Goal: Task Accomplishment & Management: Complete application form

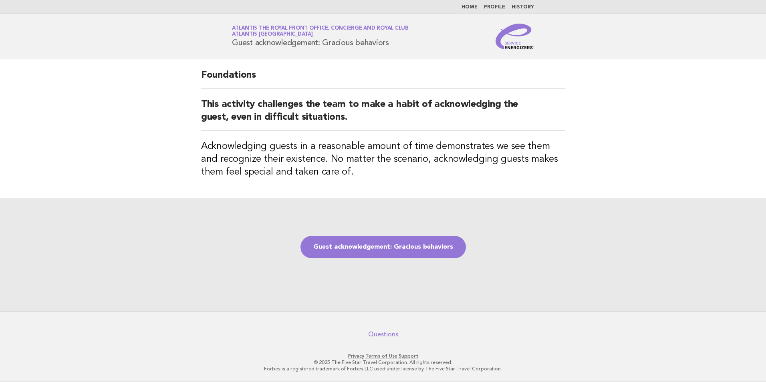
drag, startPoint x: 374, startPoint y: 250, endPoint x: 363, endPoint y: 230, distance: 23.3
click at [374, 250] on link "Guest acknowledgement: Gracious behaviors" at bounding box center [383, 247] width 165 height 22
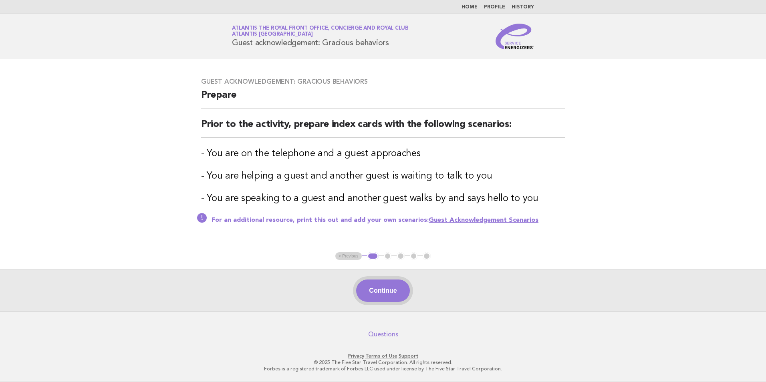
click at [370, 287] on button "Continue" at bounding box center [382, 291] width 53 height 22
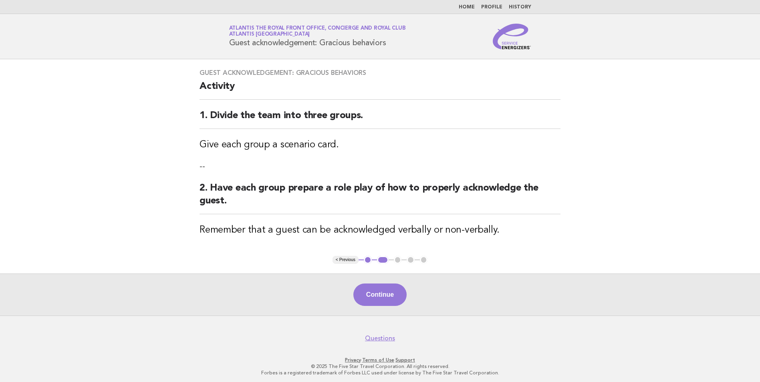
click at [370, 287] on button "Continue" at bounding box center [379, 295] width 53 height 22
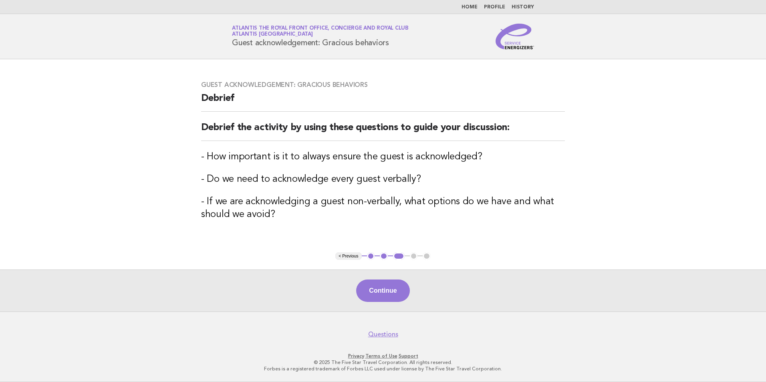
click at [370, 287] on button "Continue" at bounding box center [382, 291] width 53 height 22
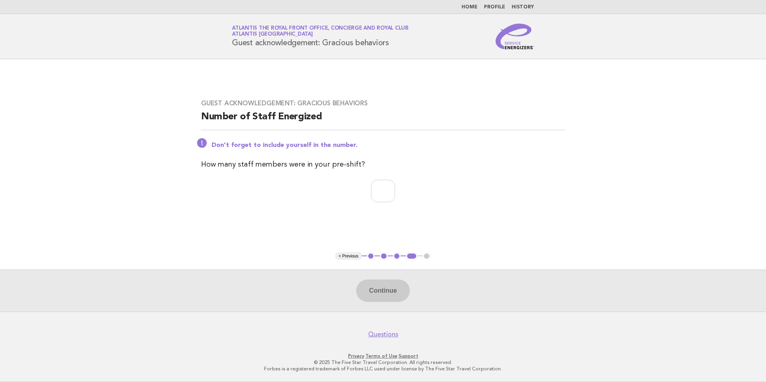
click at [370, 287] on div "Continue" at bounding box center [383, 291] width 766 height 42
click at [390, 186] on input "number" at bounding box center [383, 191] width 24 height 22
type input "*"
click at [392, 290] on button "Continue" at bounding box center [382, 291] width 53 height 22
